Goal: Transaction & Acquisition: Purchase product/service

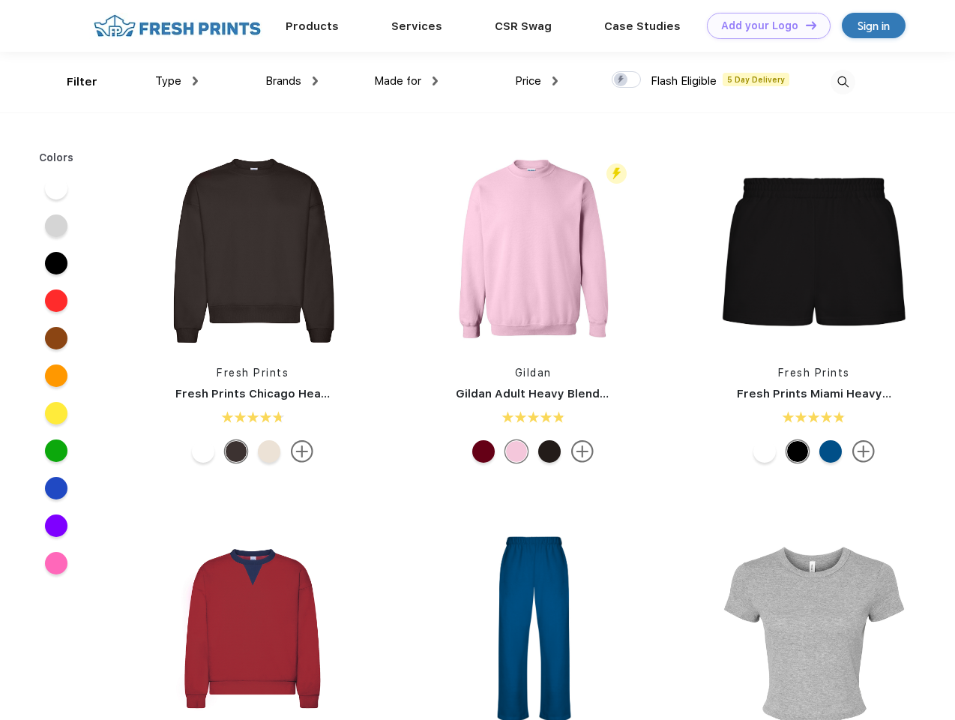
click at [763, 25] on link "Add your Logo Design Tool" at bounding box center [769, 26] width 124 height 26
click at [0, 0] on div "Design Tool" at bounding box center [0, 0] width 0 height 0
click at [804, 25] on link "Add your Logo Design Tool" at bounding box center [769, 26] width 124 height 26
click at [72, 82] on div "Filter" at bounding box center [82, 81] width 31 height 17
click at [177, 81] on span "Type" at bounding box center [168, 80] width 26 height 13
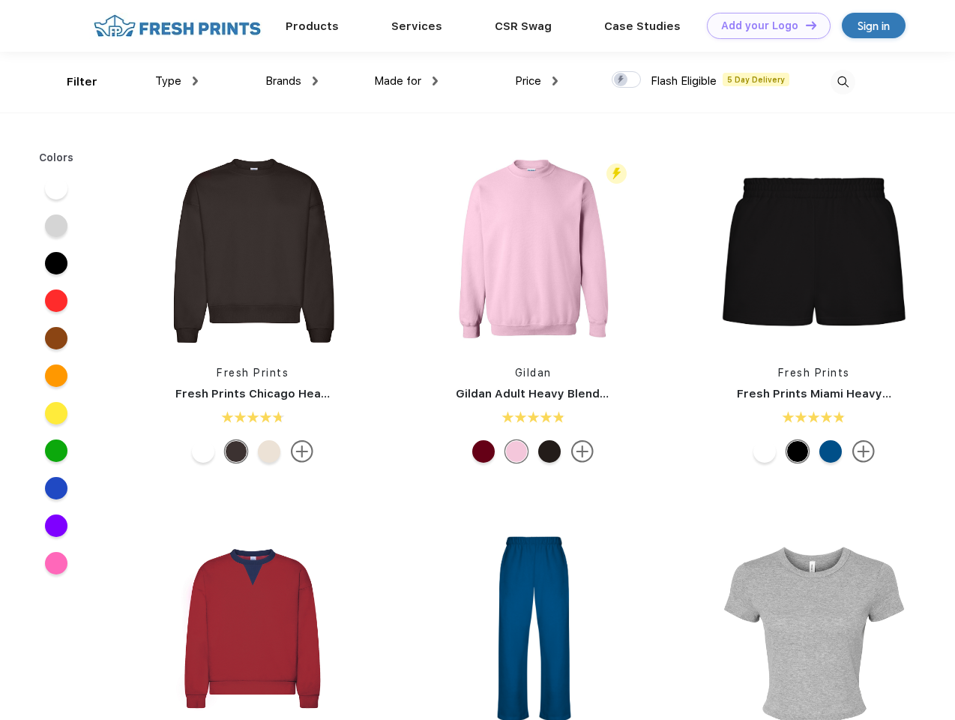
click at [292, 81] on span "Brands" at bounding box center [283, 80] width 36 height 13
click at [406, 81] on span "Made for" at bounding box center [397, 80] width 47 height 13
click at [537, 81] on span "Price" at bounding box center [528, 80] width 26 height 13
click at [627, 80] on div at bounding box center [626, 79] width 29 height 16
click at [621, 80] on input "checkbox" at bounding box center [617, 75] width 10 height 10
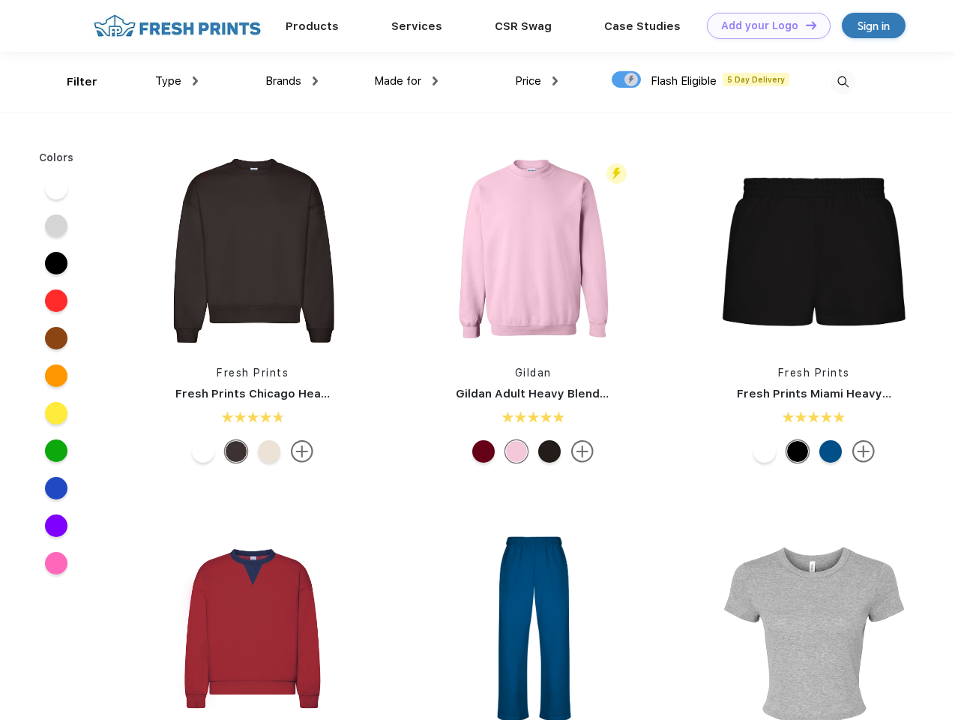
click at [842, 82] on img at bounding box center [842, 82] width 25 height 25
